Goal: Transaction & Acquisition: Purchase product/service

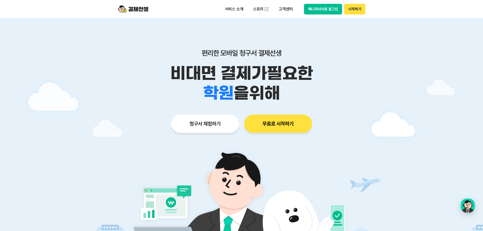
click at [231, 12] on p "서비스 소개" at bounding box center [234, 9] width 26 height 9
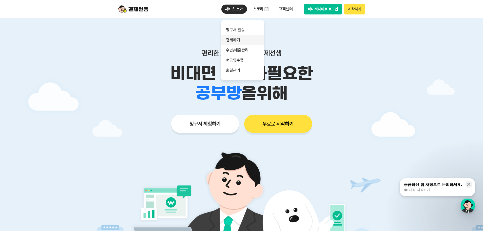
click at [237, 37] on link "결제하기" at bounding box center [242, 40] width 43 height 10
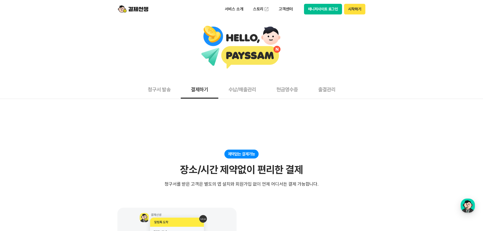
click at [137, 7] on img at bounding box center [133, 9] width 30 height 10
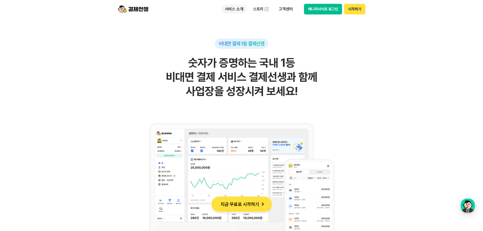
scroll to position [304, 0]
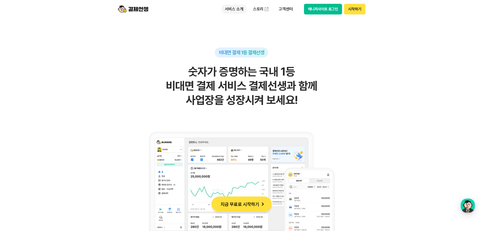
click at [237, 11] on p "서비스 소개" at bounding box center [234, 9] width 26 height 9
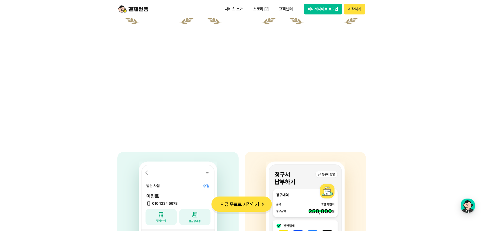
scroll to position [1241, 0]
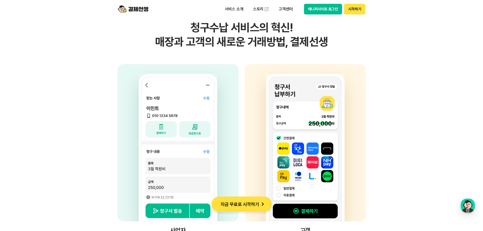
click at [142, 10] on img at bounding box center [133, 9] width 30 height 10
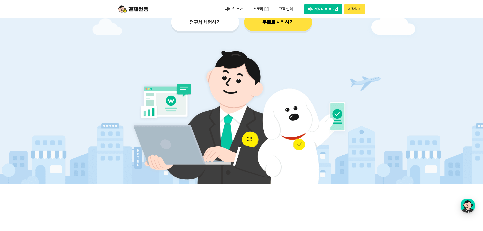
scroll to position [0, 0]
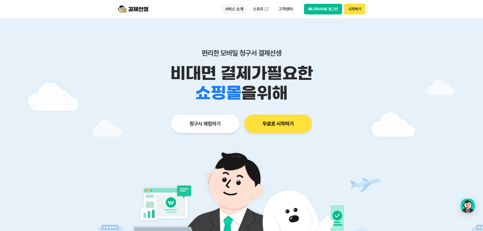
click at [237, 11] on p "서비스 소개" at bounding box center [234, 9] width 26 height 9
click at [350, 9] on button "시작하기" at bounding box center [354, 9] width 21 height 11
click at [354, 9] on button "시작하기" at bounding box center [354, 9] width 21 height 11
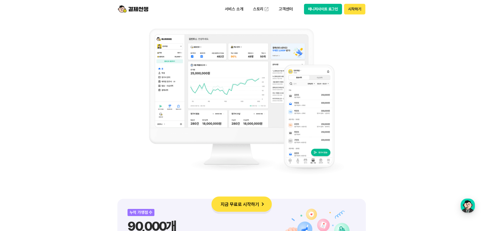
scroll to position [355, 0]
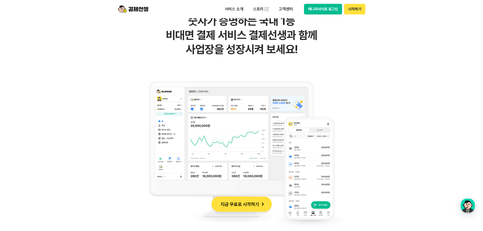
click at [321, 9] on button "매니저사이트 로그인" at bounding box center [323, 9] width 38 height 11
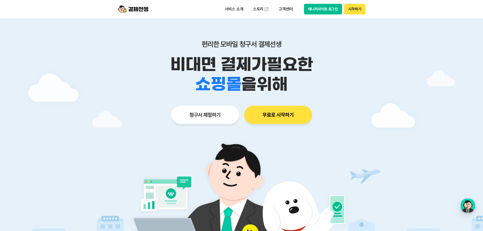
scroll to position [0, 0]
